Goal: Task Accomplishment & Management: Manage account settings

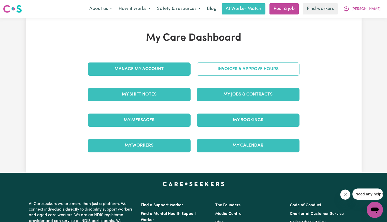
click at [231, 71] on link "Invoices & Approve Hours" at bounding box center [248, 69] width 103 height 13
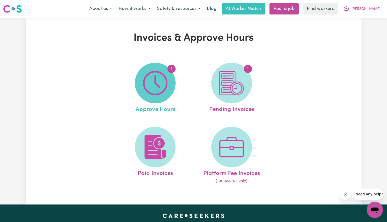
click at [160, 90] on img at bounding box center [155, 83] width 24 height 24
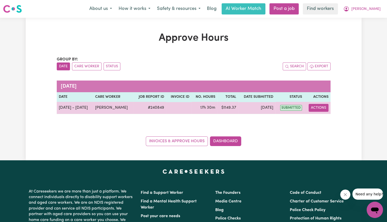
click at [315, 108] on button "Actions" at bounding box center [318, 108] width 20 height 8
click at [321, 119] on link "View Job Report" at bounding box center [330, 119] width 43 height 10
select select "pm"
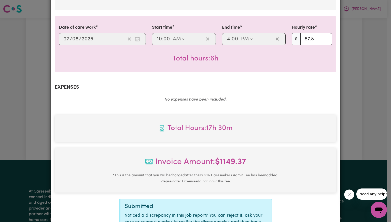
scroll to position [294, 0]
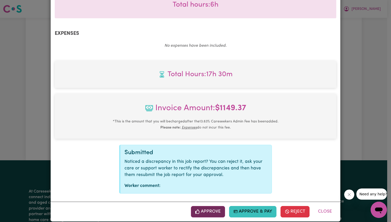
click at [209, 206] on button "Approve" at bounding box center [208, 211] width 34 height 11
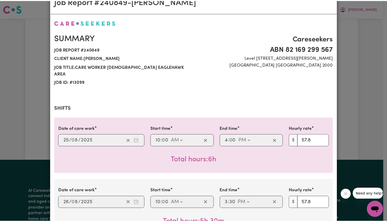
scroll to position [0, 0]
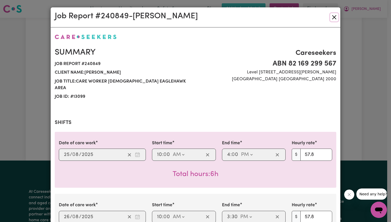
drag, startPoint x: 334, startPoint y: 16, endPoint x: 324, endPoint y: 45, distance: 31.2
click at [334, 16] on button "Close" at bounding box center [334, 17] width 8 height 8
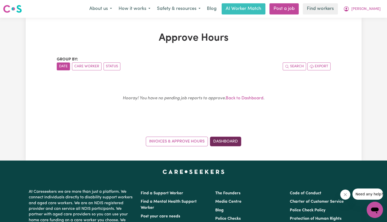
click at [233, 141] on link "Dashboard" at bounding box center [225, 142] width 31 height 10
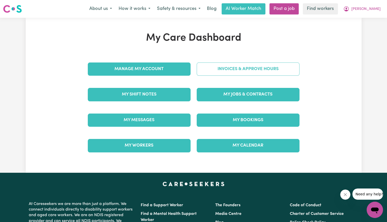
click at [230, 73] on link "Invoices & Approve Hours" at bounding box center [248, 69] width 103 height 13
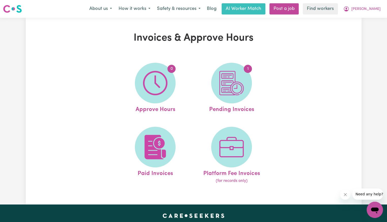
click at [232, 91] on img at bounding box center [231, 83] width 24 height 24
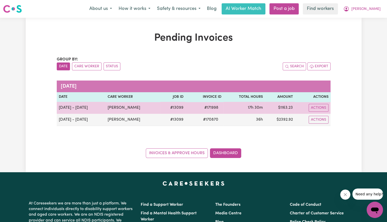
click at [210, 108] on span "# 171998" at bounding box center [211, 108] width 20 height 6
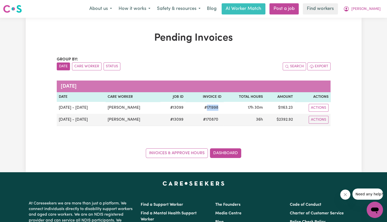
copy span "171998"
click at [366, 10] on span "[PERSON_NAME]" at bounding box center [365, 9] width 29 height 6
click at [367, 28] on link "Logout" at bounding box center [363, 29] width 40 height 10
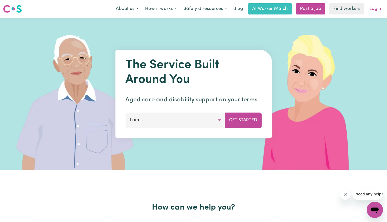
click at [375, 6] on link "Login" at bounding box center [375, 8] width 18 height 11
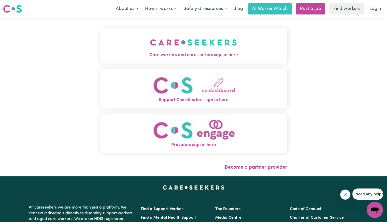
click at [100, 65] on div "Care workers and care seekers sign in here Support Coordinators sign in here Pr…" at bounding box center [193, 93] width 187 height 131
click at [105, 53] on span "Care workers and care seekers sign in here" at bounding box center [193, 55] width 187 height 7
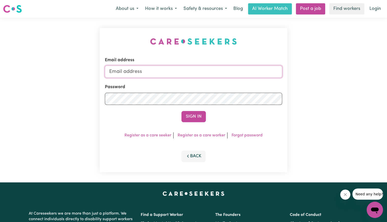
click at [159, 69] on input "Email address" at bounding box center [193, 72] width 177 height 12
type input "[EMAIL_ADDRESS][DOMAIN_NAME]"
click at [181, 111] on button "Sign In" at bounding box center [193, 116] width 24 height 11
